Goal: Task Accomplishment & Management: Manage account settings

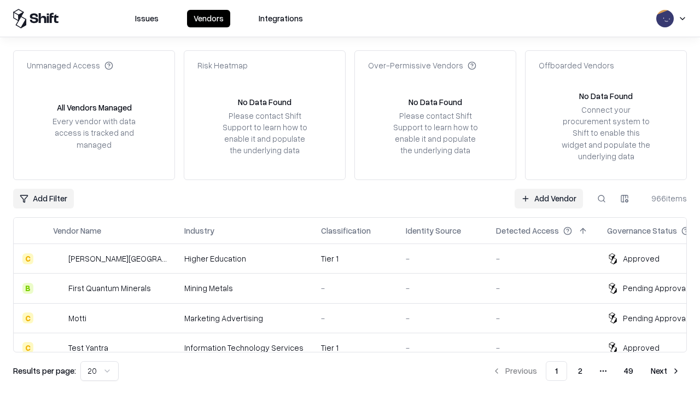
click at [548, 198] on link "Add Vendor" at bounding box center [549, 199] width 68 height 20
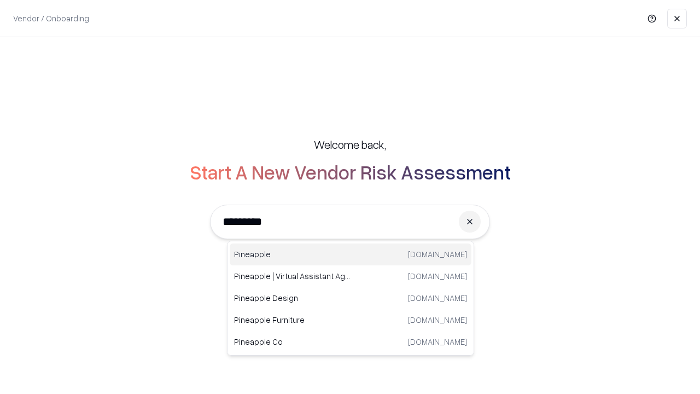
click at [351, 254] on div "Pineapple [DOMAIN_NAME]" at bounding box center [351, 254] width 242 height 22
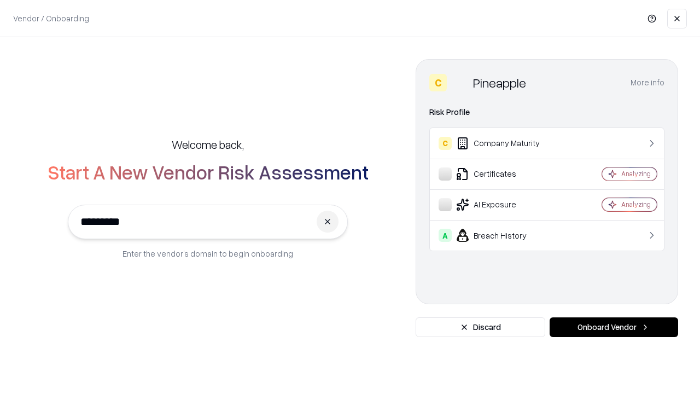
type input "*********"
click at [614, 327] on button "Onboard Vendor" at bounding box center [614, 327] width 129 height 20
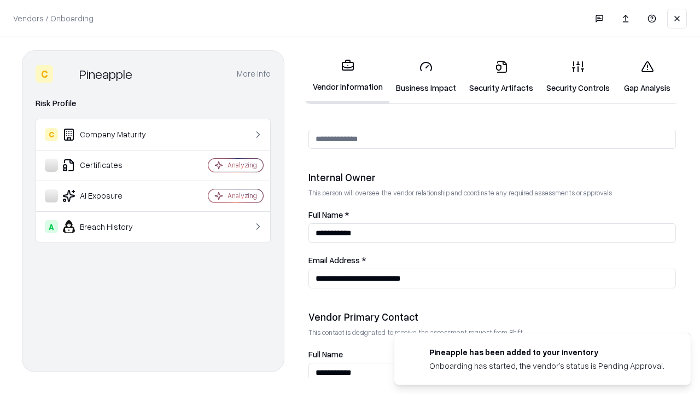
scroll to position [567, 0]
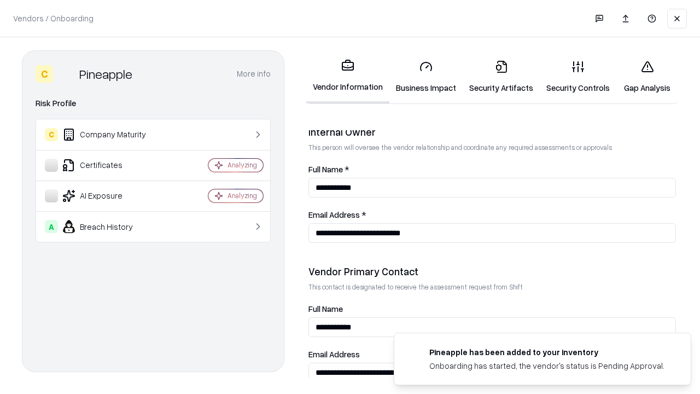
click at [426, 77] on link "Business Impact" at bounding box center [425, 76] width 73 height 51
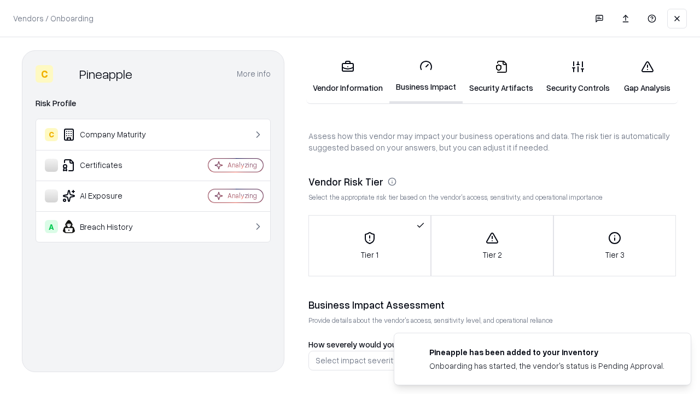
click at [501, 77] on link "Security Artifacts" at bounding box center [501, 76] width 77 height 51
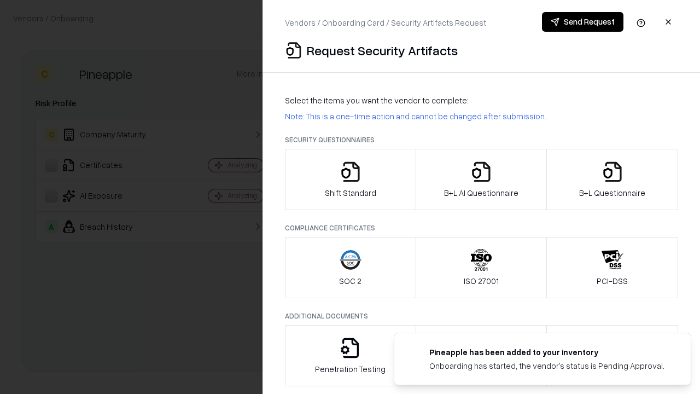
click at [350, 179] on icon "button" at bounding box center [351, 172] width 22 height 22
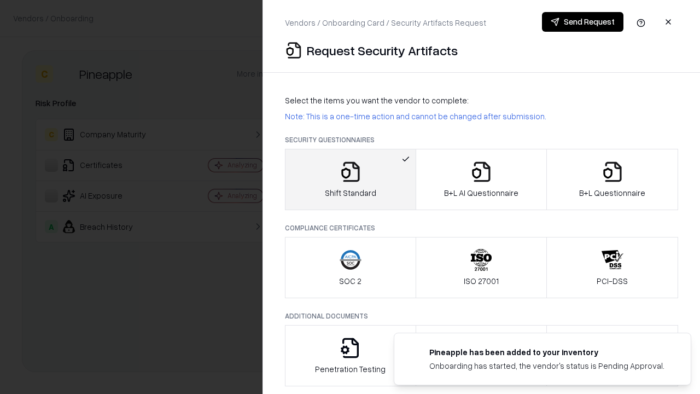
click at [582, 22] on button "Send Request" at bounding box center [582, 22] width 81 height 20
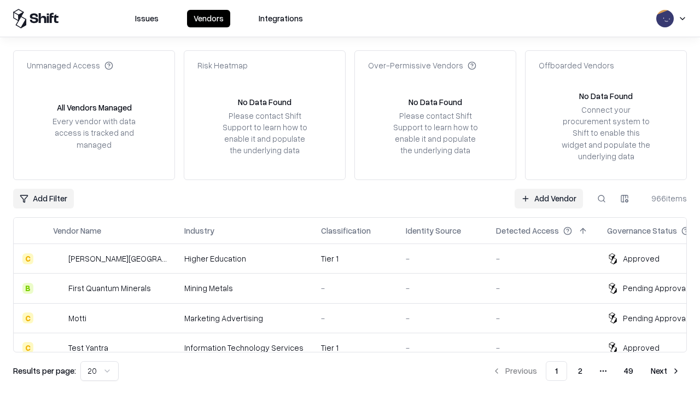
click at [602, 198] on button at bounding box center [602, 199] width 20 height 20
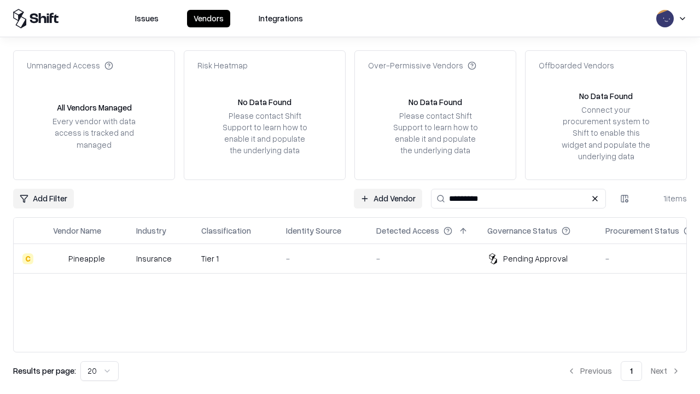
type input "*********"
click at [357, 258] on div "-" at bounding box center [322, 258] width 73 height 11
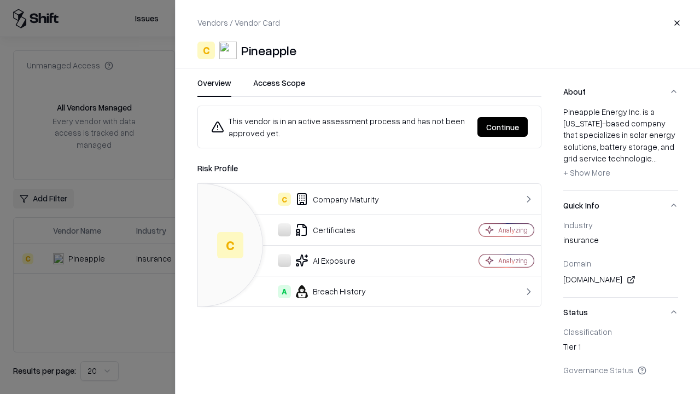
click at [503, 127] on button "Continue" at bounding box center [502, 127] width 50 height 20
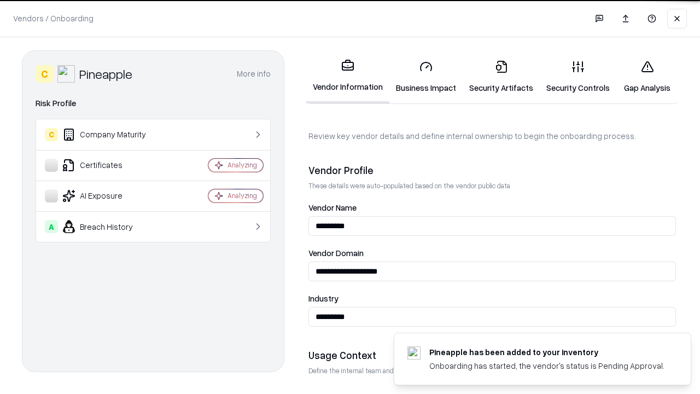
click at [501, 77] on link "Security Artifacts" at bounding box center [501, 76] width 77 height 51
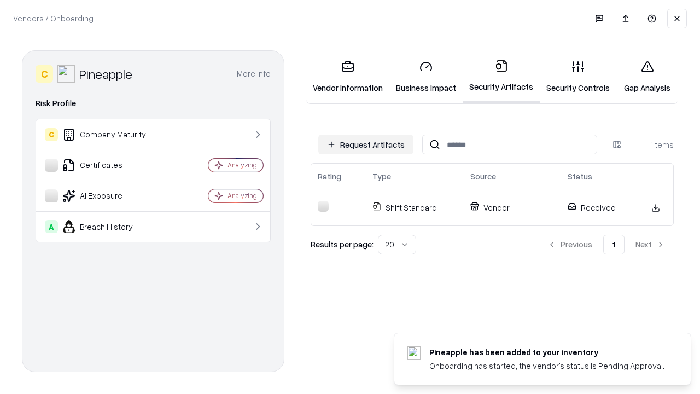
click at [647, 77] on link "Gap Analysis" at bounding box center [647, 76] width 62 height 51
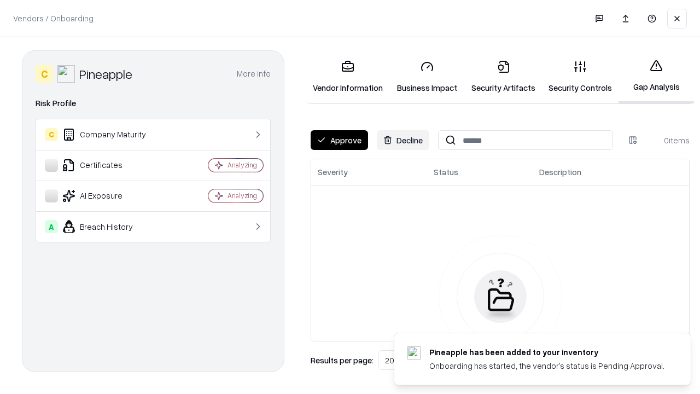
click at [339, 140] on button "Approve" at bounding box center [339, 140] width 57 height 20
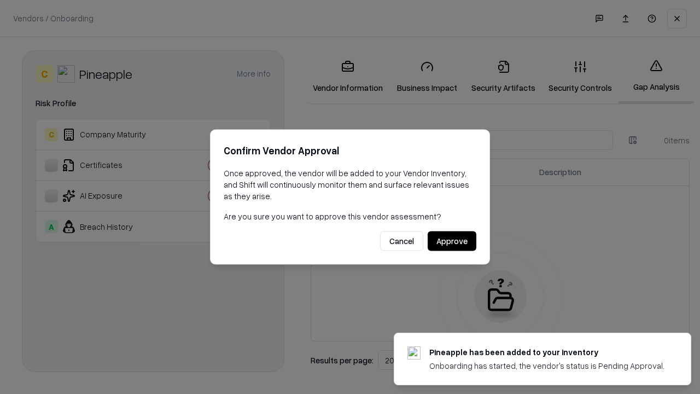
click at [452, 241] on button "Approve" at bounding box center [452, 241] width 49 height 20
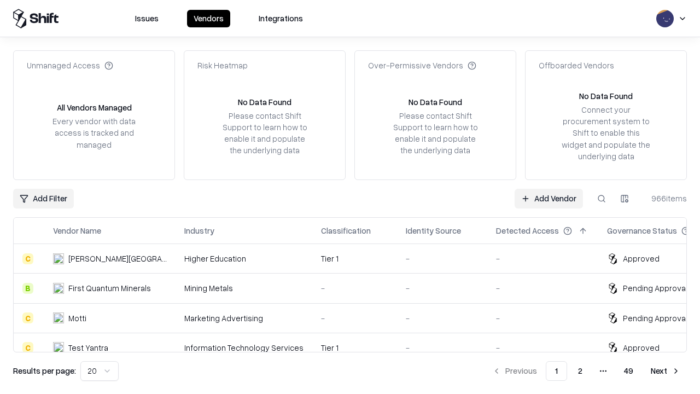
type input "*********"
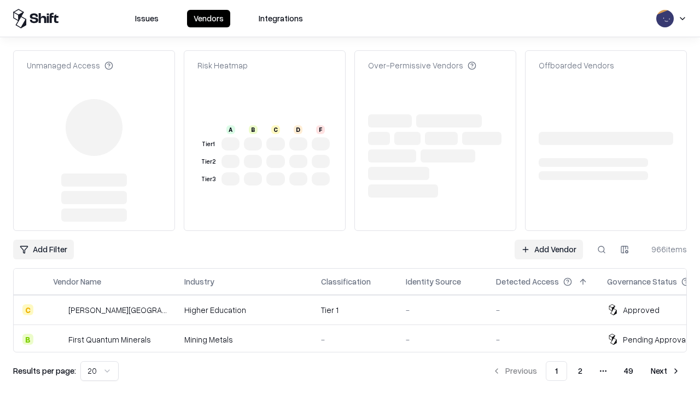
click at [548, 249] on link "Add Vendor" at bounding box center [549, 250] width 68 height 20
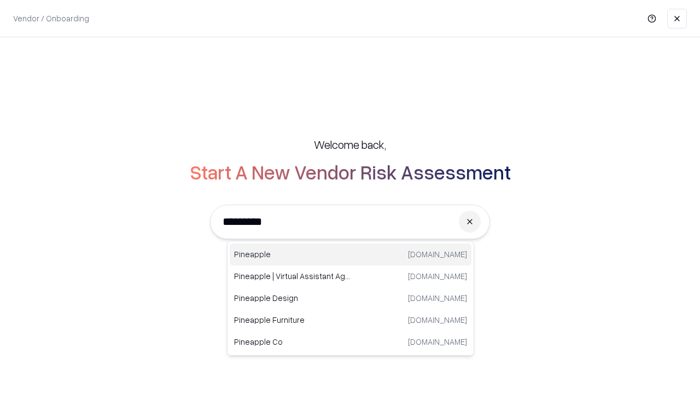
click at [351, 254] on div "Pineapple [DOMAIN_NAME]" at bounding box center [351, 254] width 242 height 22
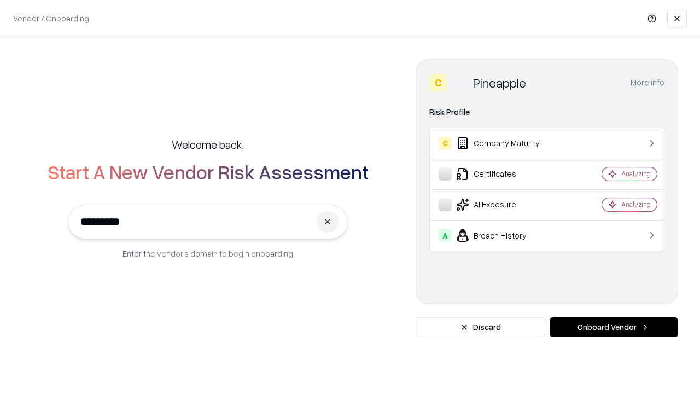
type input "*********"
click at [614, 327] on button "Onboard Vendor" at bounding box center [614, 327] width 129 height 20
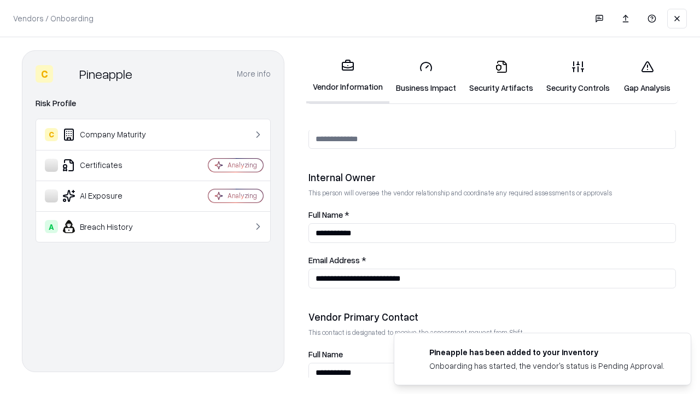
scroll to position [567, 0]
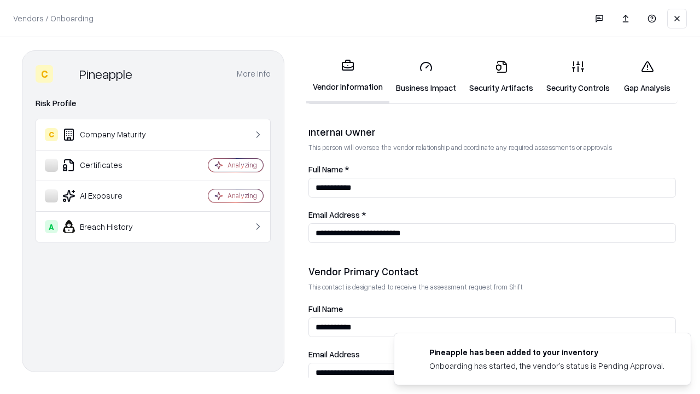
click at [647, 77] on link "Gap Analysis" at bounding box center [647, 76] width 62 height 51
